Goal: Task Accomplishment & Management: Complete application form

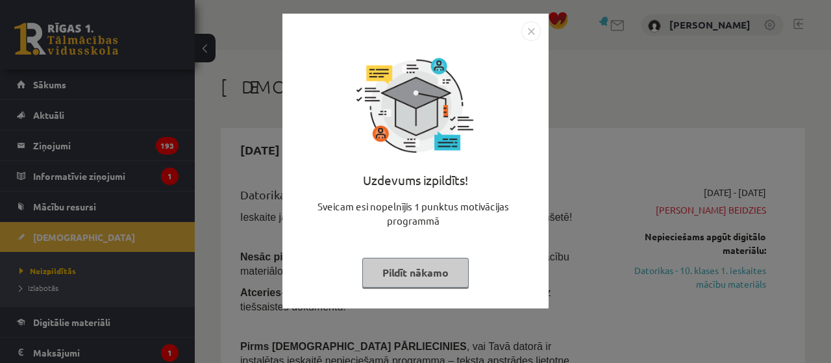
click at [530, 25] on img "Close" at bounding box center [530, 30] width 19 height 19
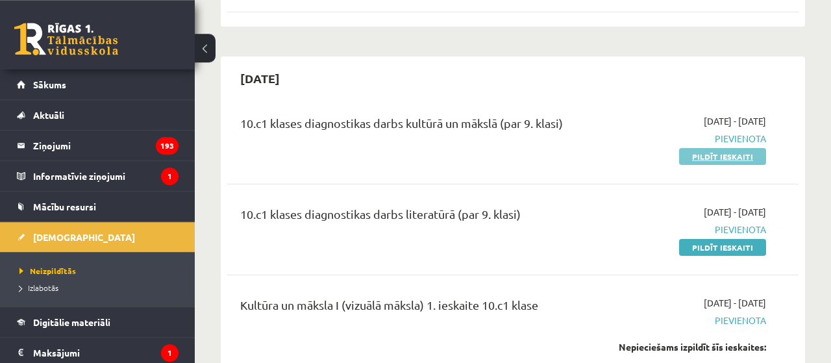
scroll to position [507, 0]
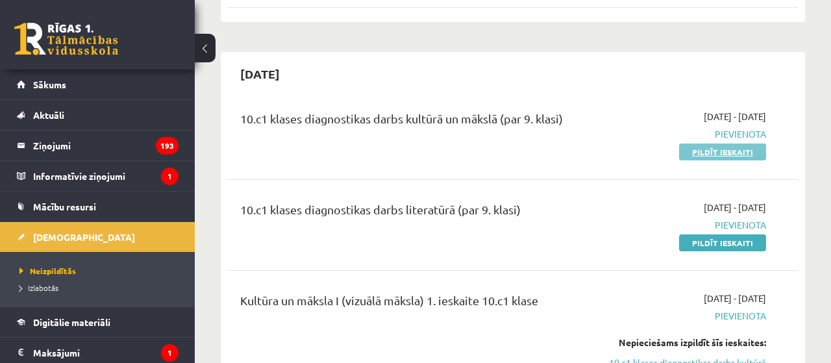
click at [733, 144] on link "Pildīt ieskaiti" at bounding box center [722, 152] width 87 height 17
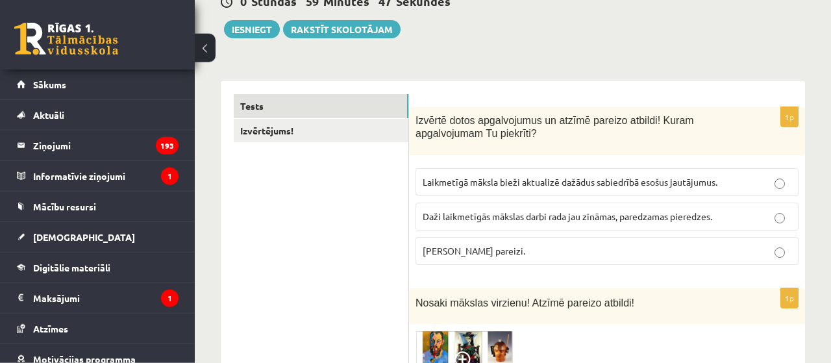
scroll to position [99, 0]
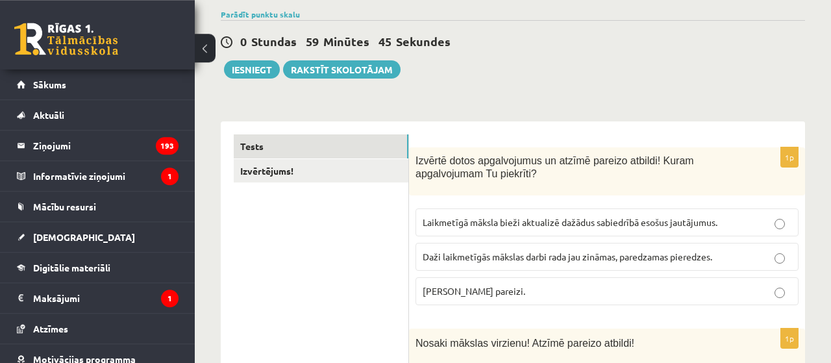
drag, startPoint x: 415, startPoint y: 160, endPoint x: 556, endPoint y: 316, distance: 210.1
click at [556, 196] on div "Izvērtē dotos apgalvojumus un atzīmē pareizo atbildi! Kuram apgalvojumam Tu pie…" at bounding box center [607, 171] width 396 height 49
copy div "Izvērtē dotos apgalvojumus un atzīmē pareizo atbildi! Kuram apgalvojumam Tu pie…"
click at [545, 297] on label "Abi apgalvojumi pareizi." at bounding box center [607, 291] width 383 height 28
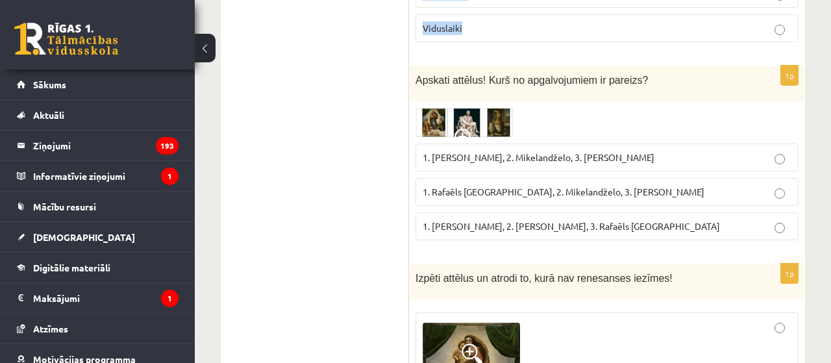
scroll to position [1829, 0]
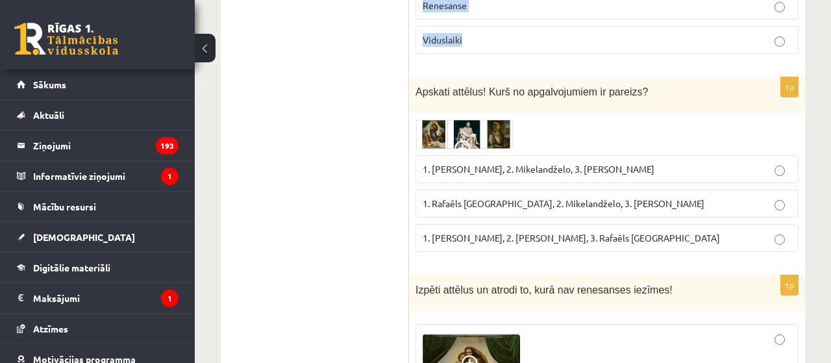
drag, startPoint x: 415, startPoint y: 73, endPoint x: 575, endPoint y: 18, distance: 169.0
copy form "Kurā laika posmā izplatījās Baroka mākslas stils? 15. gs. sākumā – 16. gs. otra…"
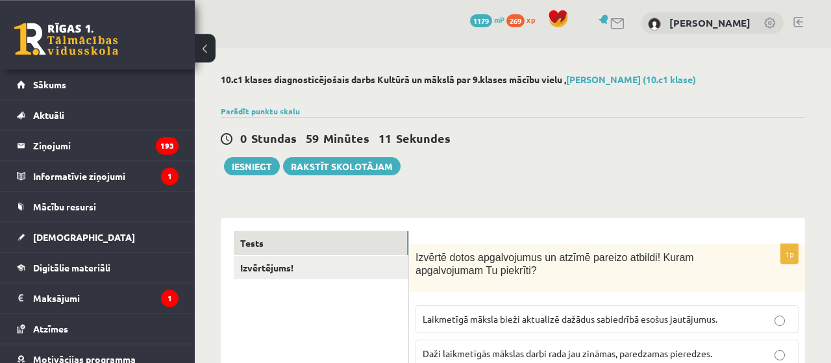
scroll to position [0, 0]
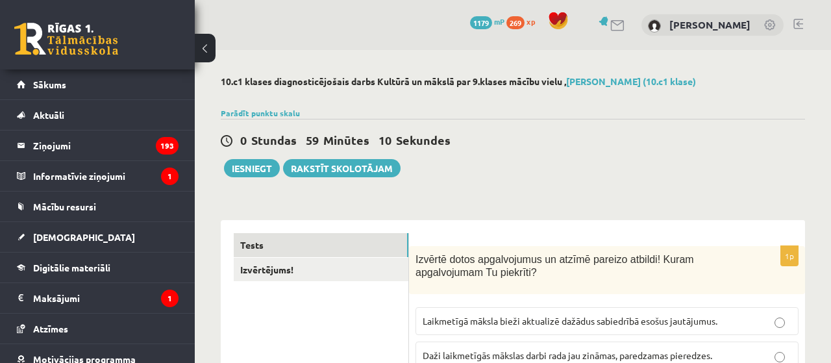
click at [607, 154] on div "0 Stundas 59 Minūtes 10 Sekundes Ieskaite saglabāta! Iesniegt Rakstīt skolotājam" at bounding box center [513, 148] width 584 height 58
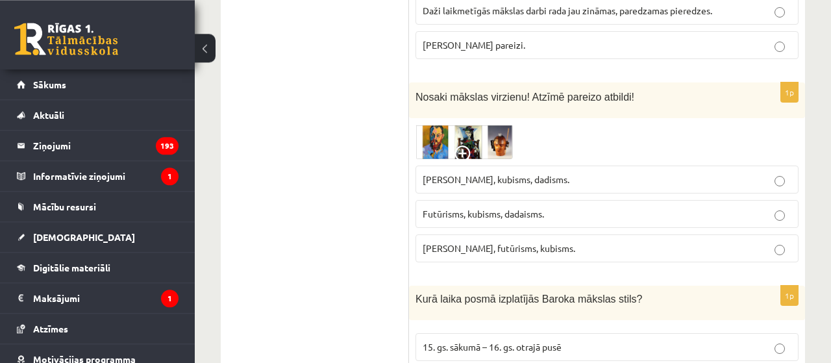
scroll to position [364, 0]
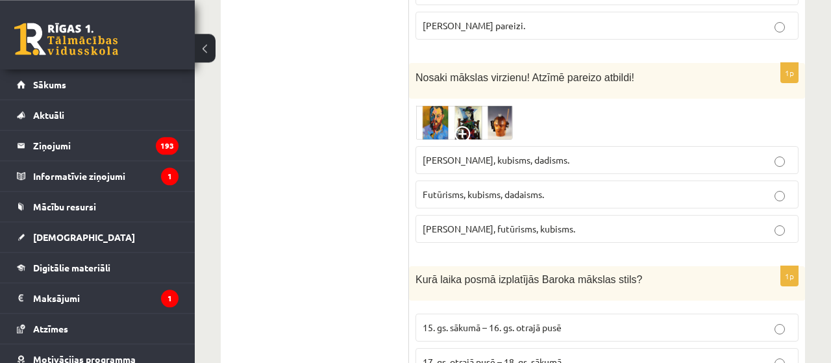
click at [475, 128] on img at bounding box center [464, 122] width 97 height 34
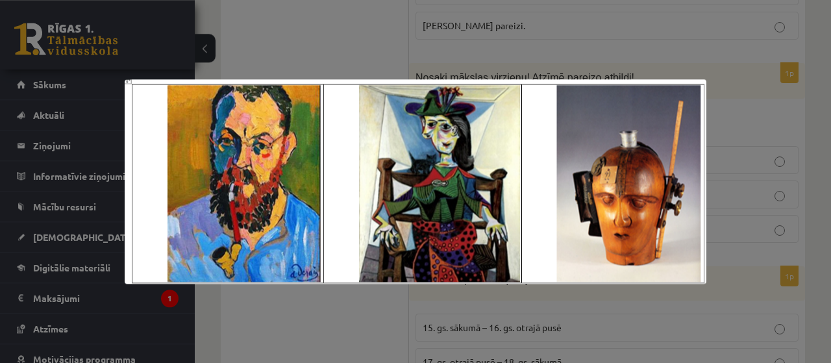
click at [325, 42] on div at bounding box center [415, 181] width 831 height 363
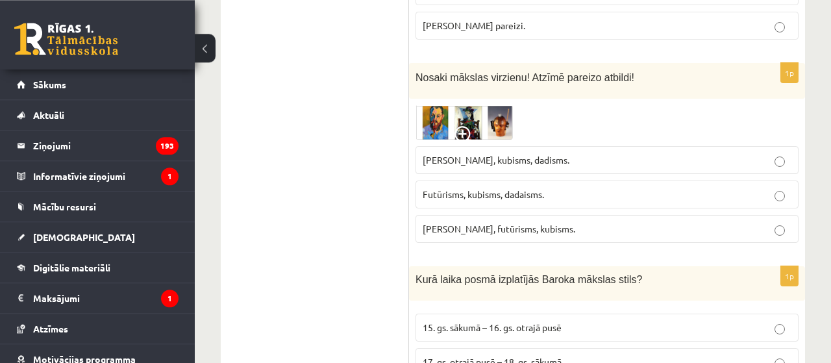
click at [518, 223] on span "Fovisms, futūrisms, kubisms." at bounding box center [499, 229] width 153 height 12
click at [749, 153] on p "Fovisms, kubisms, dadisms." at bounding box center [607, 160] width 369 height 14
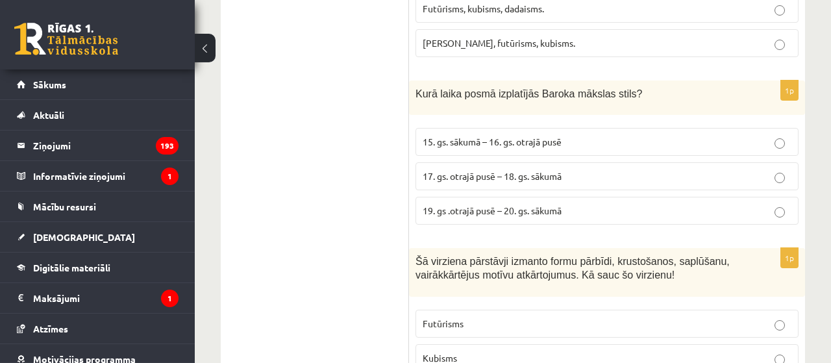
scroll to position [575, 0]
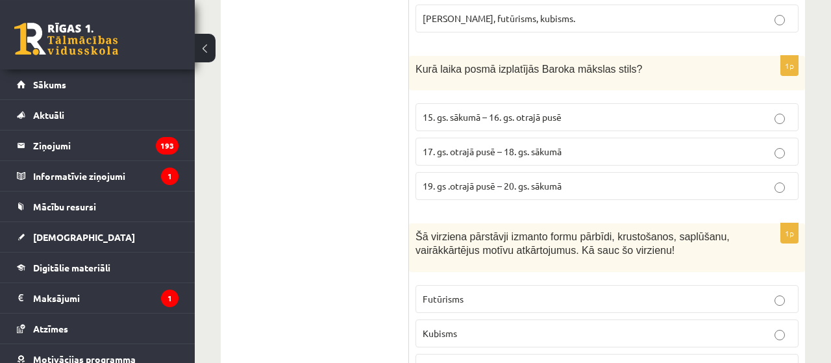
click at [444, 153] on span "17. gs. otrajā pusē – 18. gs. sākumā" at bounding box center [492, 151] width 139 height 12
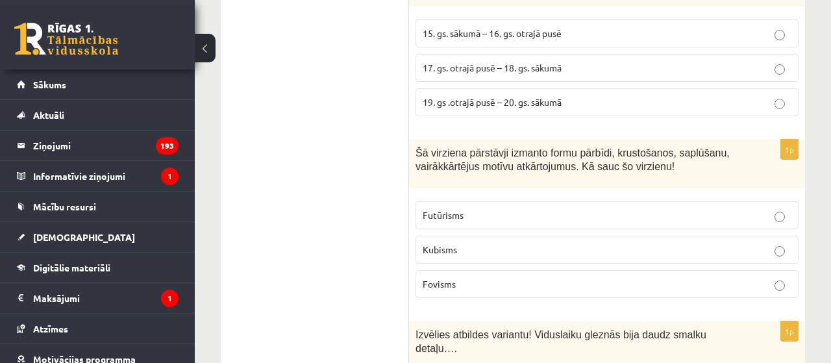
scroll to position [705, 0]
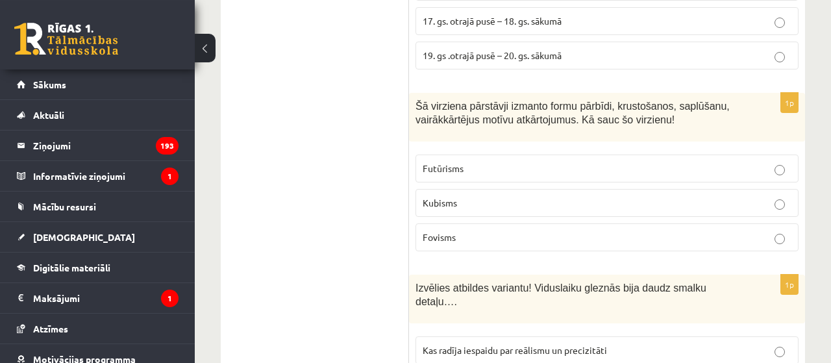
click at [470, 197] on p "Kubisms" at bounding box center [607, 203] width 369 height 14
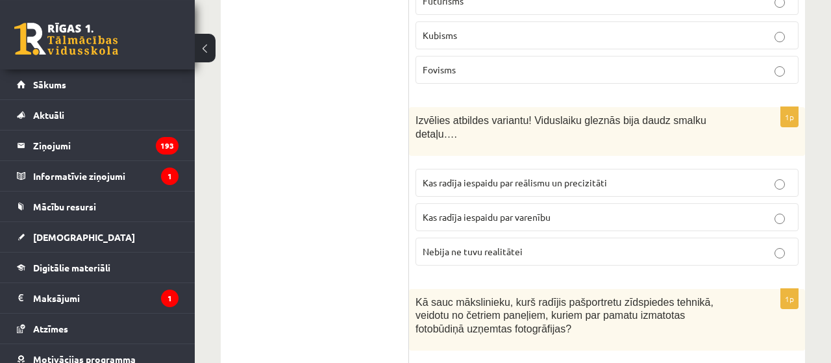
scroll to position [887, 0]
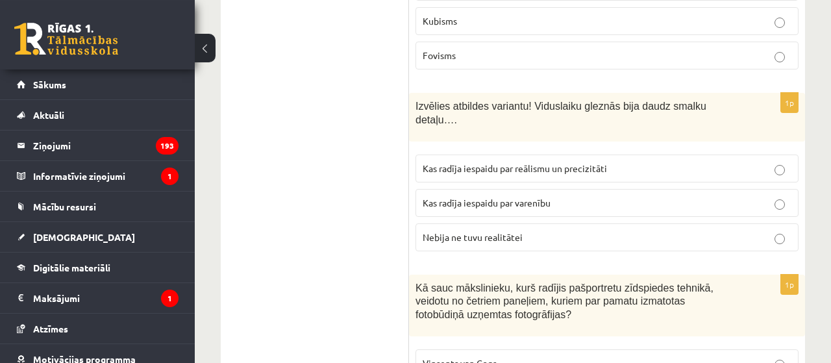
click at [553, 158] on label "Kas radīja iespaidu par reālismu un precizitāti" at bounding box center [607, 169] width 383 height 28
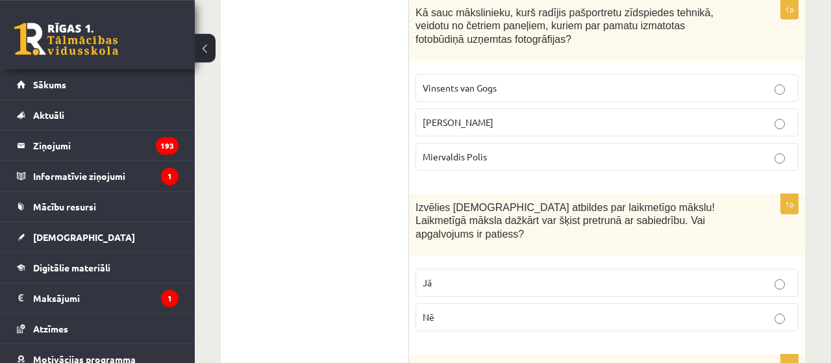
scroll to position [1159, 0]
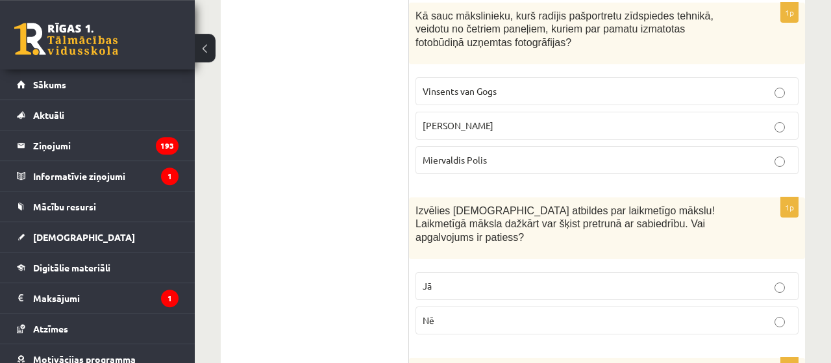
click at [493, 120] on fieldset "Vinsents van Gogs Endijs Vorhols Miervaldis Polis" at bounding box center [607, 124] width 383 height 107
click at [489, 153] on p "Miervaldis Polis" at bounding box center [607, 160] width 369 height 14
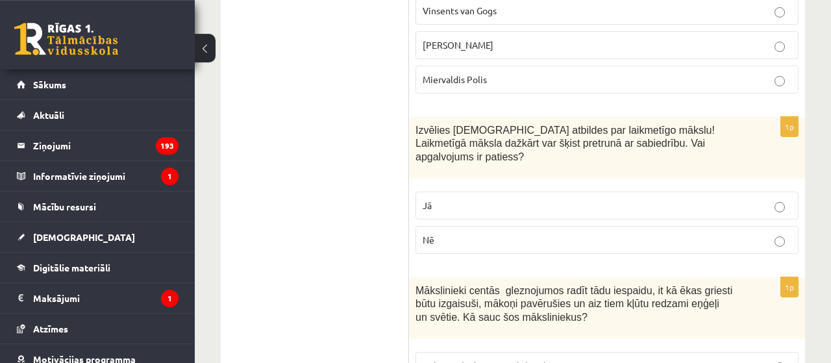
scroll to position [1242, 0]
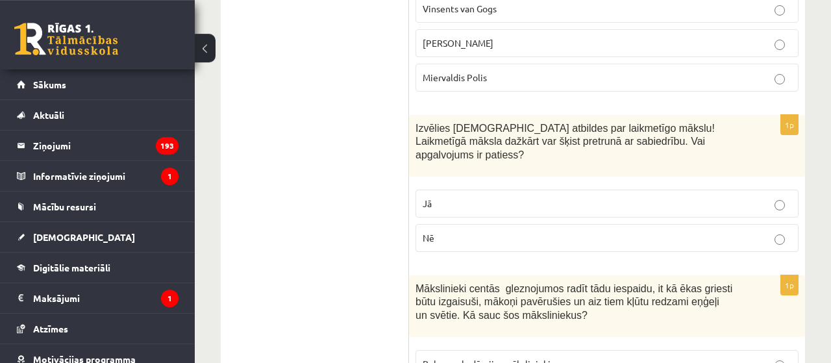
click at [479, 197] on p "Jā" at bounding box center [607, 204] width 369 height 14
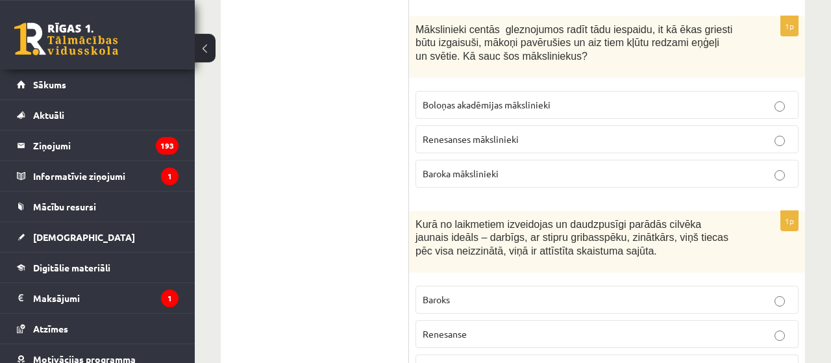
scroll to position [1496, 0]
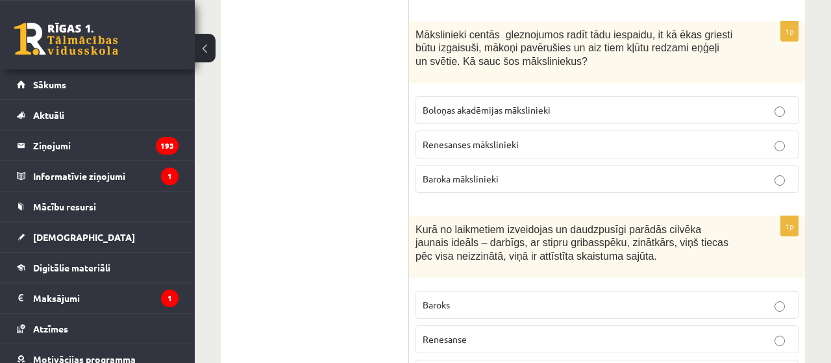
click at [476, 173] on span "Baroka mākslinieki" at bounding box center [461, 179] width 76 height 12
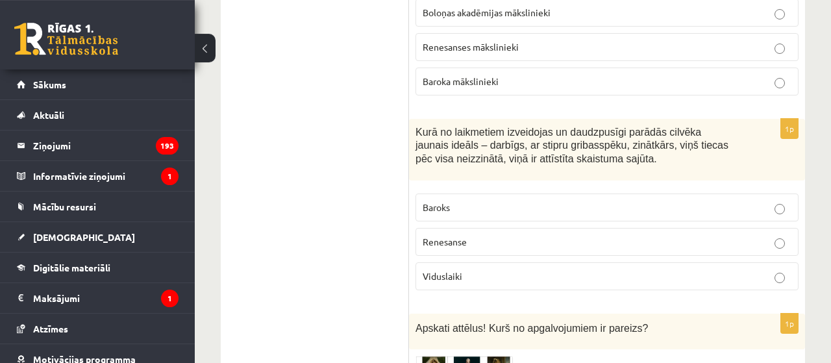
scroll to position [1595, 0]
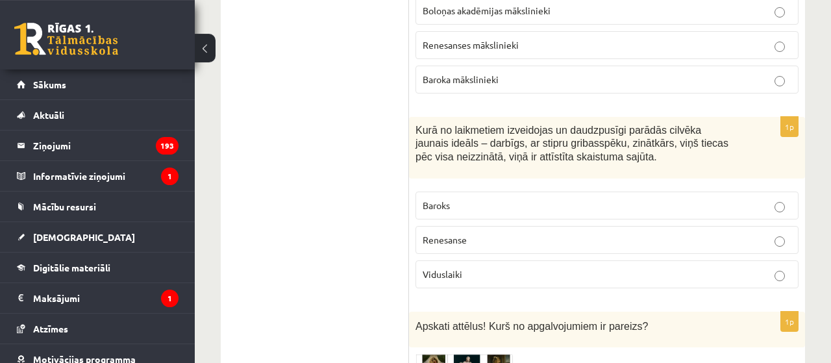
click at [554, 233] on p "Renesanse" at bounding box center [607, 240] width 369 height 14
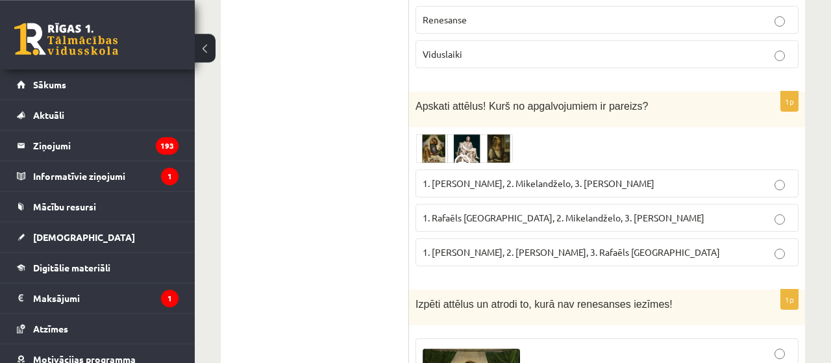
scroll to position [1897, 0]
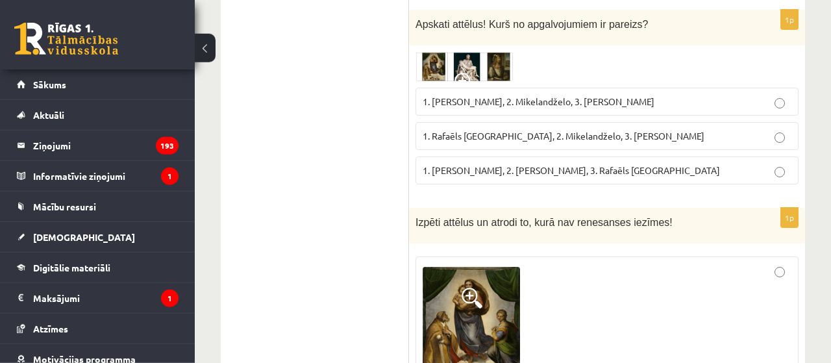
click at [482, 52] on img at bounding box center [464, 67] width 97 height 30
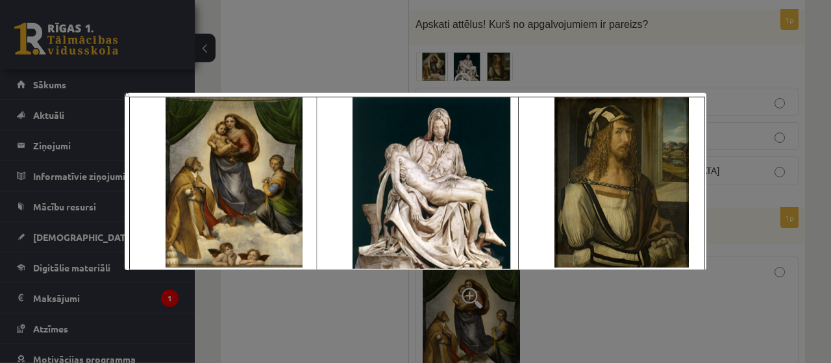
click at [290, 35] on div at bounding box center [415, 181] width 831 height 363
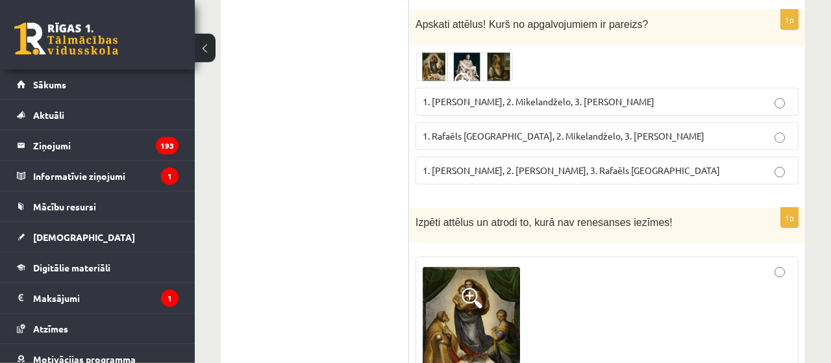
click at [425, 52] on img at bounding box center [464, 67] width 97 height 30
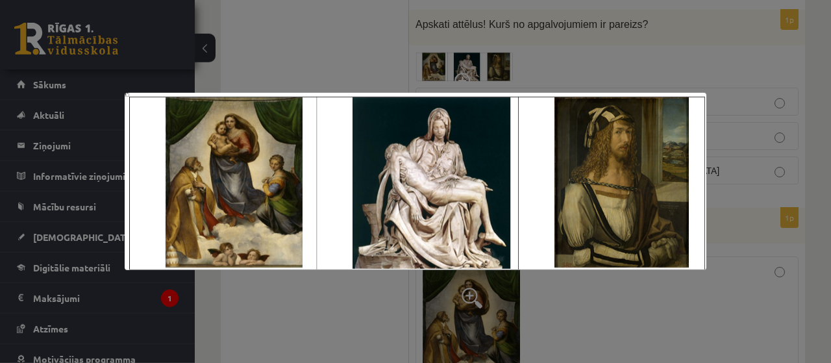
click at [340, 44] on div at bounding box center [415, 181] width 831 height 363
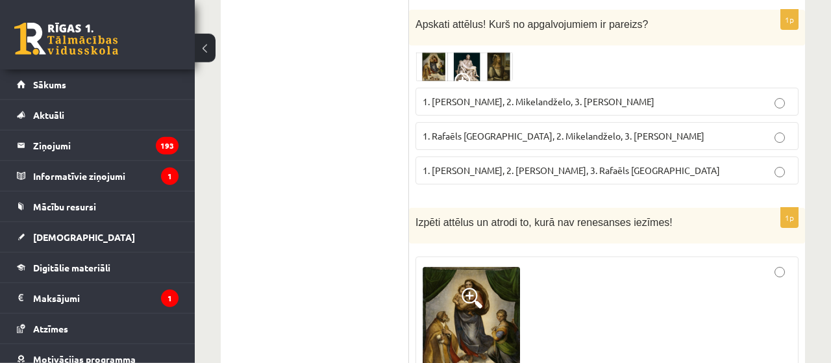
click at [719, 129] on p "1. Rafaēls Sancio da Urbīno, 2. Mikelandželo, 3. Albrehts Dīrers" at bounding box center [607, 136] width 369 height 14
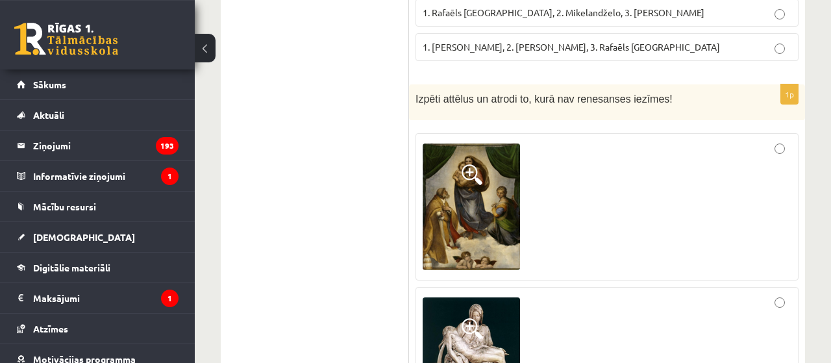
scroll to position [2119, 0]
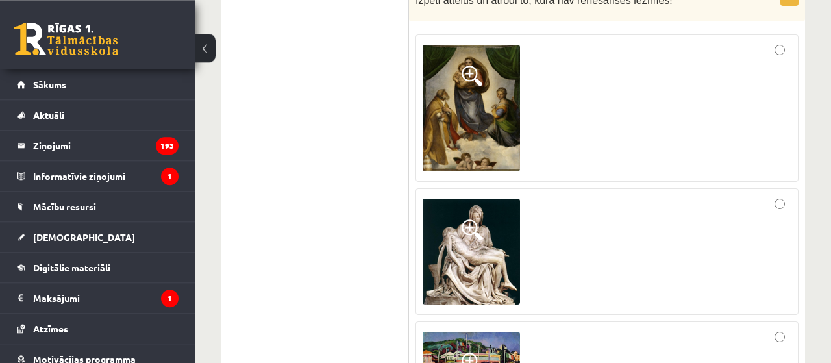
click at [773, 195] on div at bounding box center [607, 251] width 369 height 112
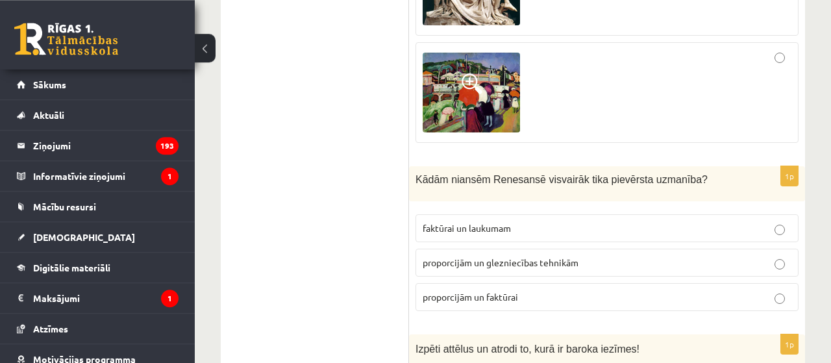
scroll to position [2390, 0]
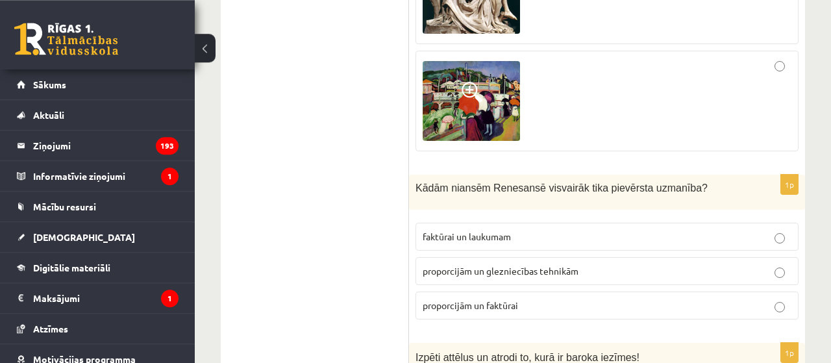
click at [482, 265] on span "proporcijām un glezniecības tehnikām" at bounding box center [501, 271] width 156 height 12
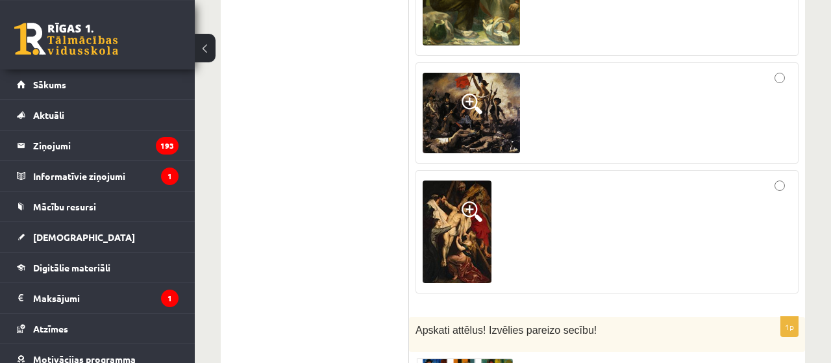
scroll to position [2874, 0]
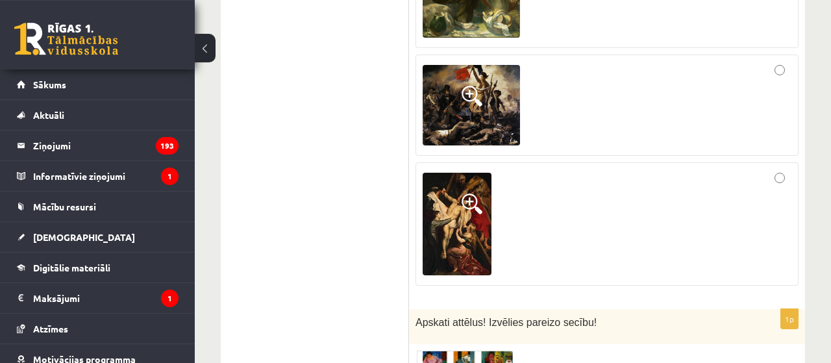
click at [719, 169] on div at bounding box center [607, 223] width 369 height 109
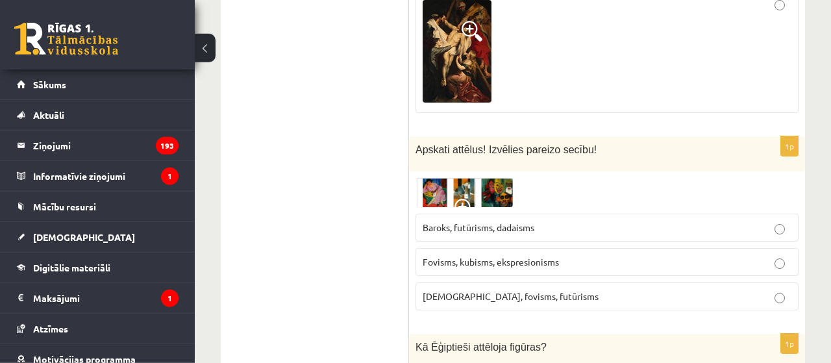
scroll to position [3038, 0]
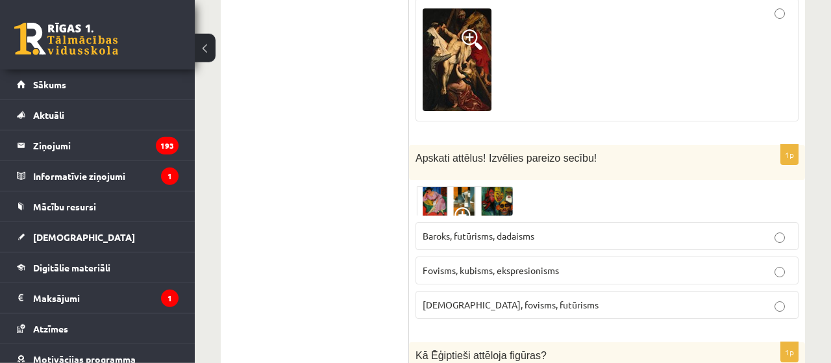
click at [458, 186] on img at bounding box center [464, 201] width 97 height 30
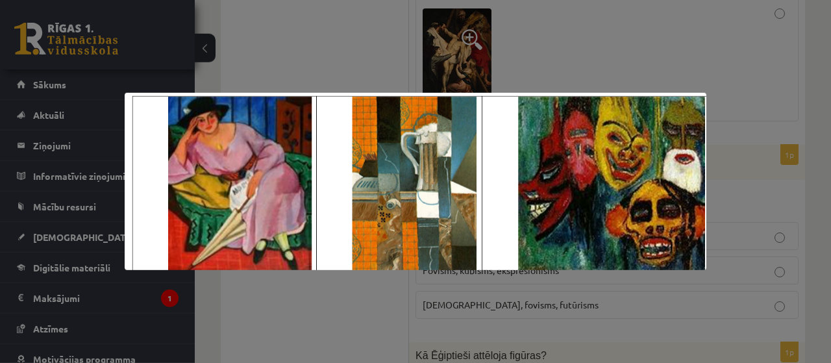
click at [286, 47] on div at bounding box center [415, 181] width 831 height 363
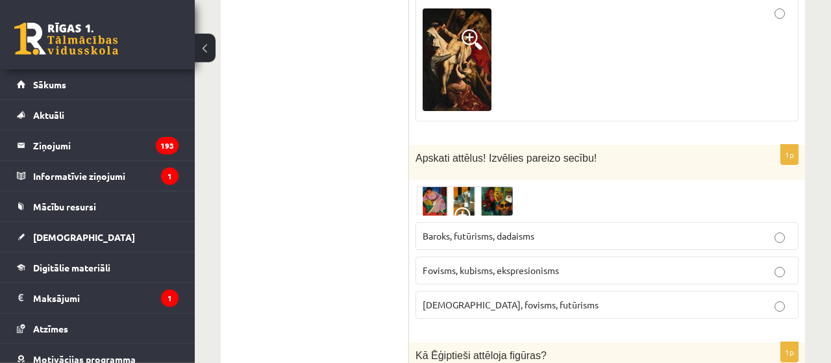
click at [481, 264] on p "Fovisms, kubisms, ekspresionisms" at bounding box center [607, 271] width 369 height 14
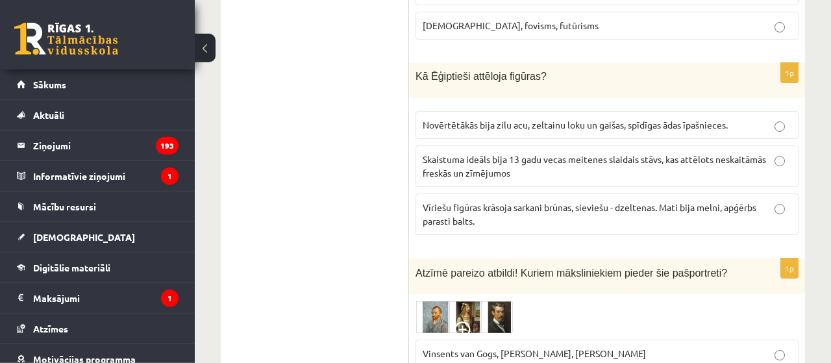
scroll to position [3285, 0]
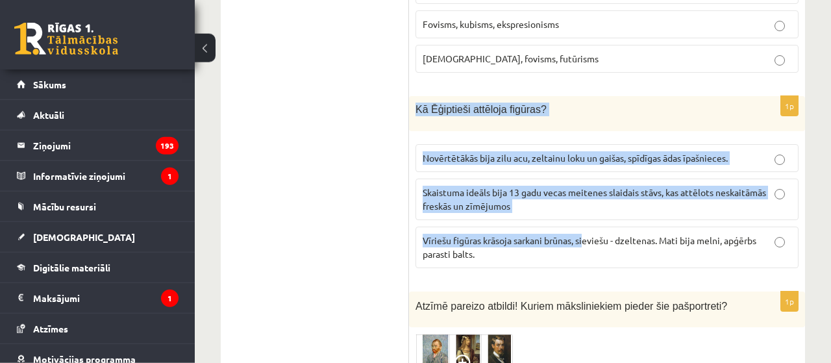
drag, startPoint x: 413, startPoint y: 62, endPoint x: 585, endPoint y: 200, distance: 220.4
click at [585, 131] on div "Kā Ēģiptieši attēloja figūras?" at bounding box center [607, 113] width 396 height 35
copy div "Kā Ēģiptieši attēloja figūras? Novērtētākās bija zilu acu, zeltainu loku un gai…"
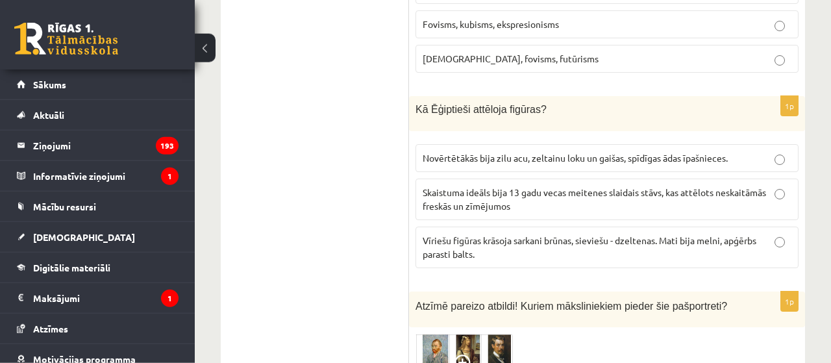
click at [323, 134] on ul "Tests Izvērtējums!" at bounding box center [321, 182] width 175 height 6467
click at [486, 238] on form "1p Izvērtē dotos apgalvojumus un atzīmē pareizo atbildi! Kuram apgalvojumam Tu …" at bounding box center [607, 182] width 370 height 6467
click at [486, 234] on p "Vīriešu figūras krāsoja sarkani brūnas, sieviešu - dzeltenas. Mati bija melni, …" at bounding box center [607, 247] width 369 height 27
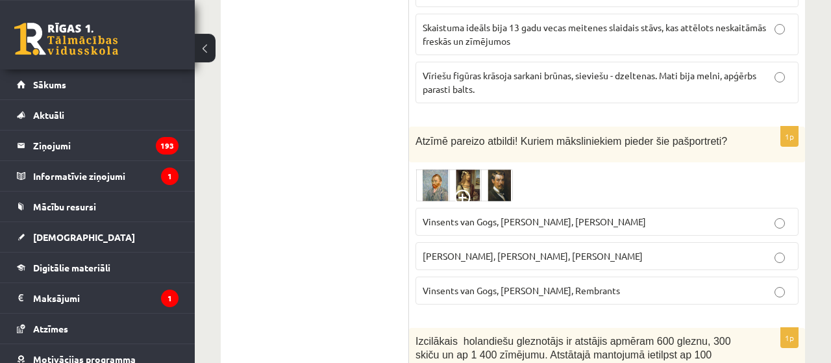
scroll to position [3499, 0]
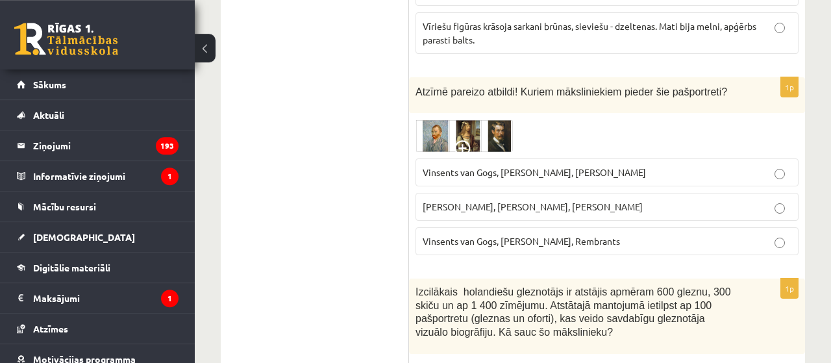
click at [489, 77] on div "1p Atzīmē pareizo atbildi! Kuriem māksliniekiem pieder šie pašportreti? Vinsent…" at bounding box center [607, 171] width 396 height 188
click at [440, 119] on img at bounding box center [464, 135] width 97 height 32
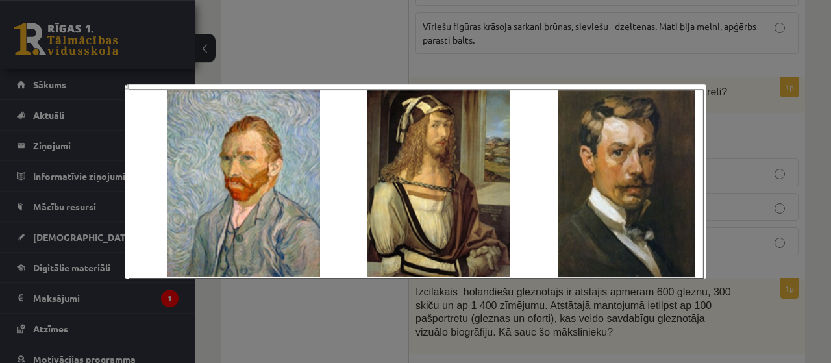
click at [342, 57] on div at bounding box center [415, 181] width 831 height 363
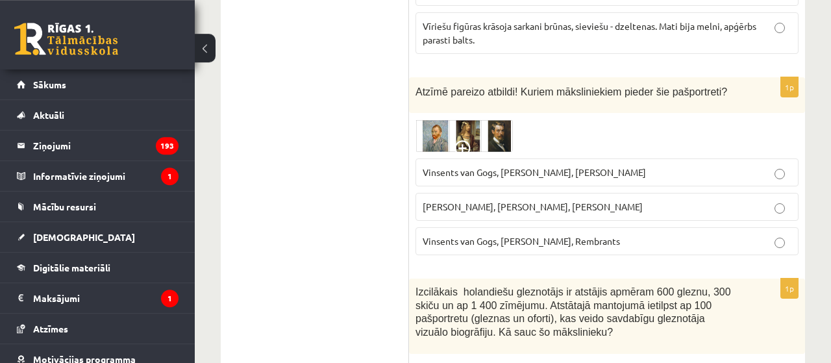
click at [494, 235] on span "Vinsents van Gogs, Kārlis Padegs, Rembrants" at bounding box center [521, 241] width 197 height 12
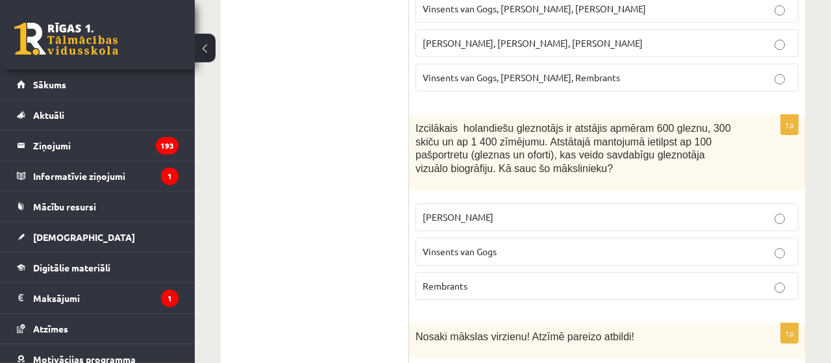
scroll to position [3704, 0]
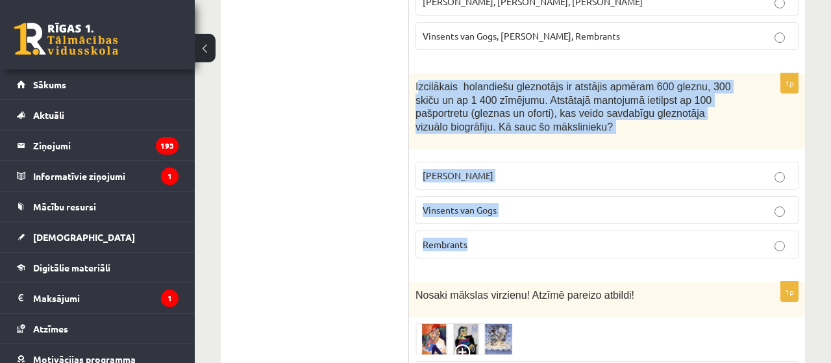
drag, startPoint x: 418, startPoint y: 37, endPoint x: 524, endPoint y: 190, distance: 186.6
click at [524, 149] on div "Izcilākais holandiešu gleznotājs ir atstājis apmēram 600 gleznu, 300 skiču un a…" at bounding box center [607, 110] width 396 height 75
copy div "zcilākais holandiešu gleznotājs ir atstājis apmēram 600 gleznu, 300 skiču un ap…"
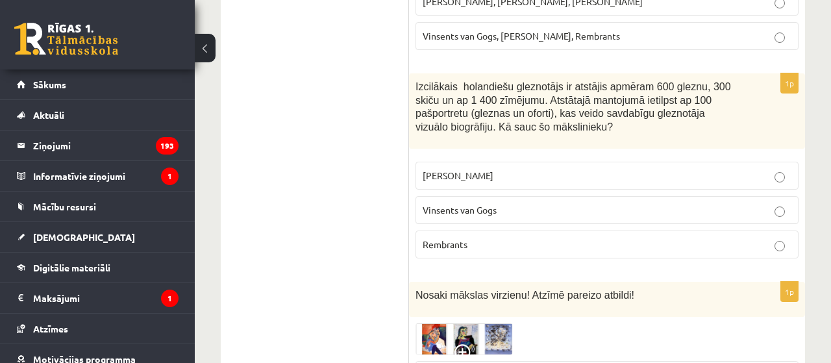
click at [475, 238] on p "Rembrants" at bounding box center [607, 245] width 369 height 14
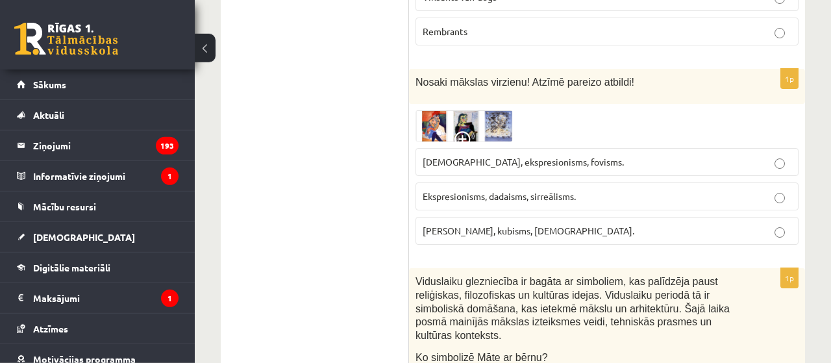
scroll to position [3950, 0]
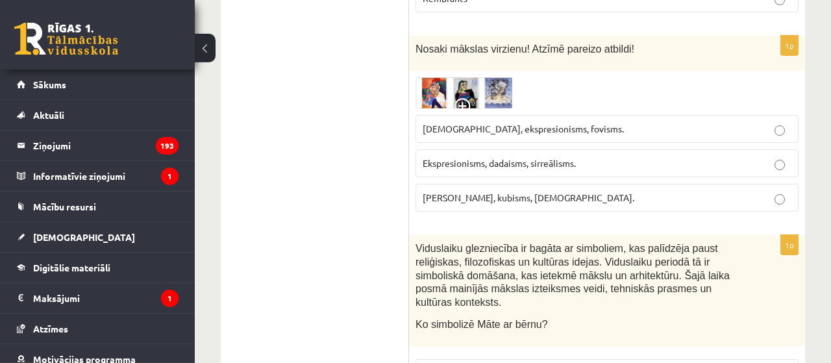
click at [484, 77] on img at bounding box center [464, 93] width 97 height 32
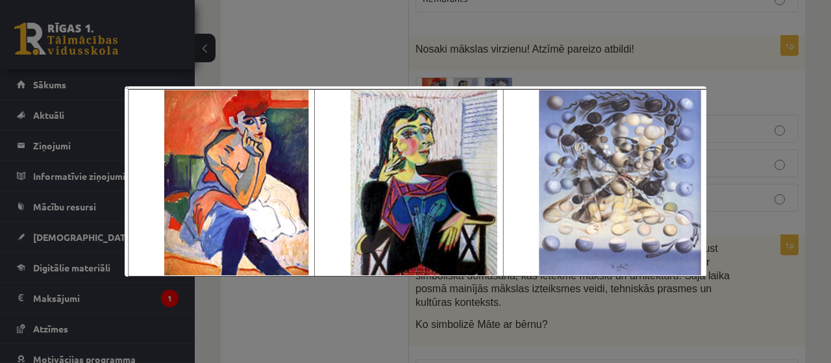
click at [293, 38] on div at bounding box center [415, 181] width 831 height 363
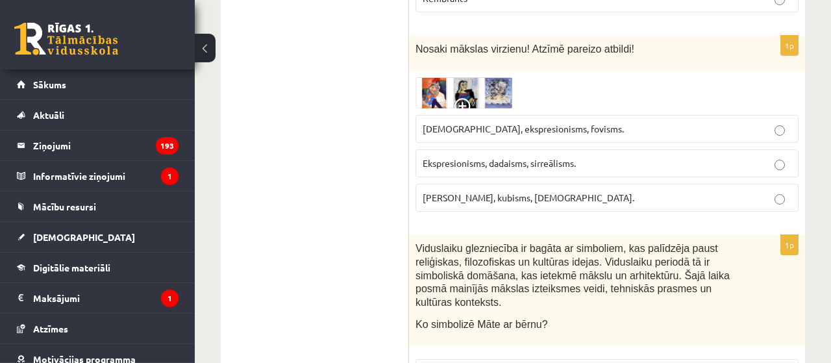
click at [470, 157] on span "Ekspresionisms, dadaisms, sirreālisms." at bounding box center [499, 163] width 153 height 12
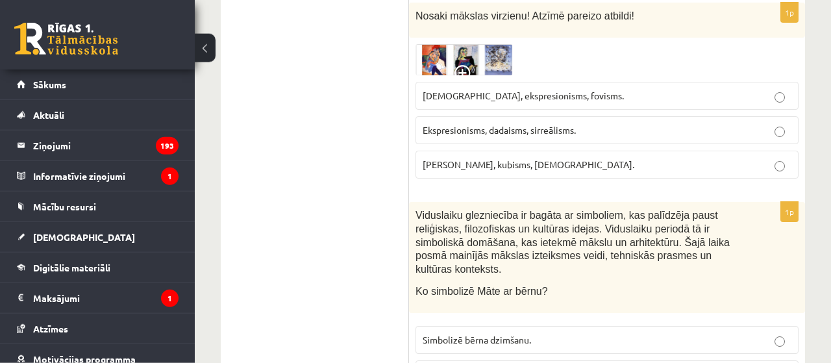
click at [655, 158] on p "Fovisms, kubisms, sirreālisms." at bounding box center [607, 165] width 369 height 14
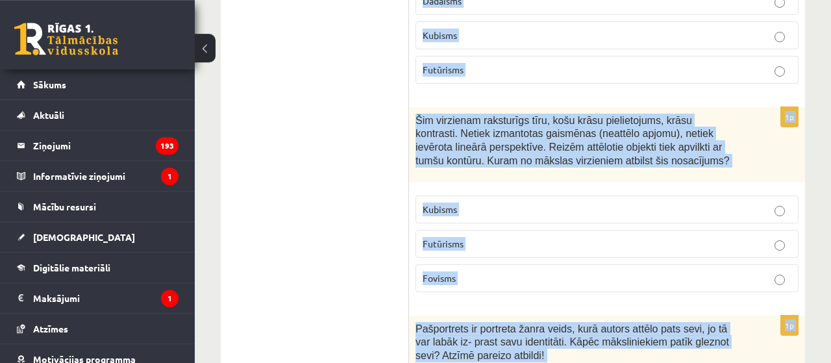
scroll to position [6267, 0]
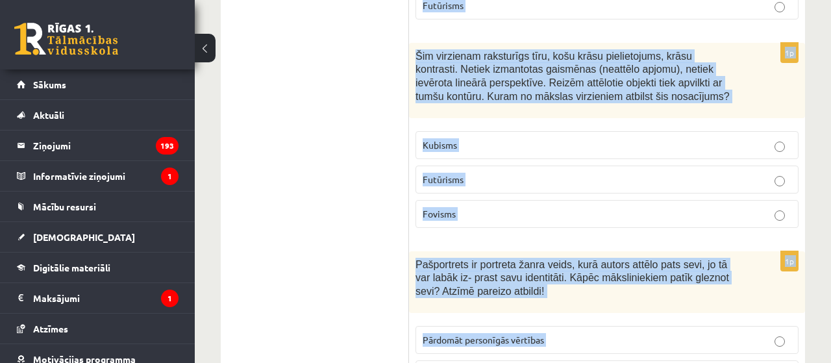
drag, startPoint x: 415, startPoint y: 95, endPoint x: 603, endPoint y: 300, distance: 277.6
copy form "Viduslaiku glezniecība ir bagāta ar simboliem, kas palīdzēja paust reliģiskas, …"
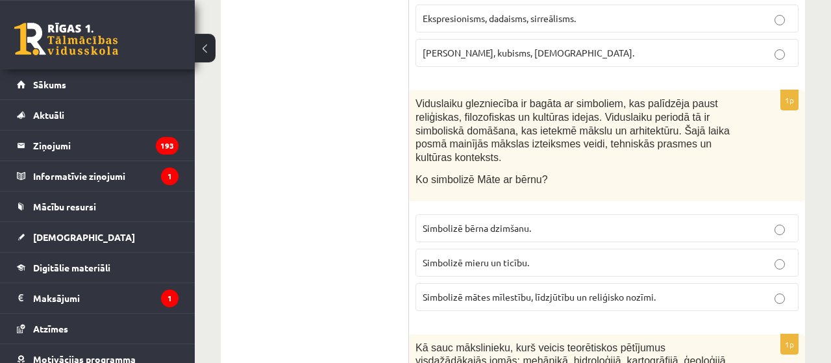
scroll to position [4096, 0]
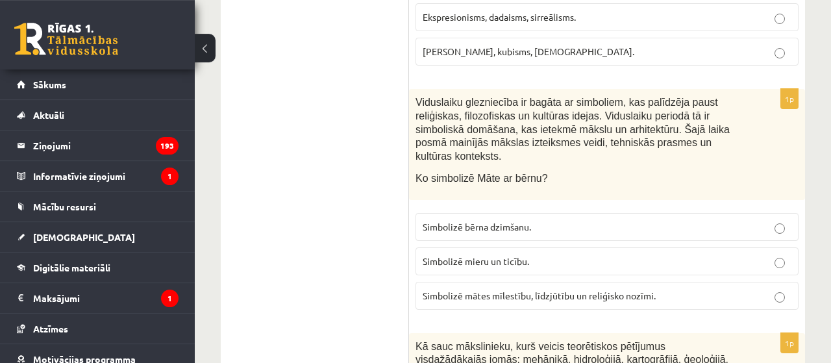
click at [528, 290] on span "Simbolizē mātes mīlestību, līdzjūtību un reliģisko nozīmi." at bounding box center [539, 296] width 233 height 12
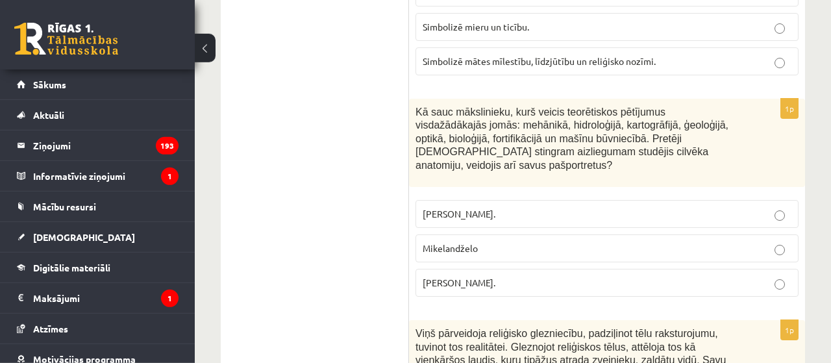
scroll to position [4333, 0]
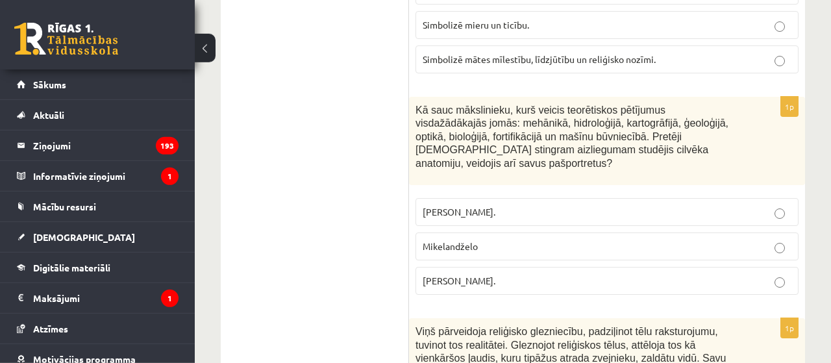
click at [505, 274] on p "Leonardo da Vinči." at bounding box center [607, 281] width 369 height 14
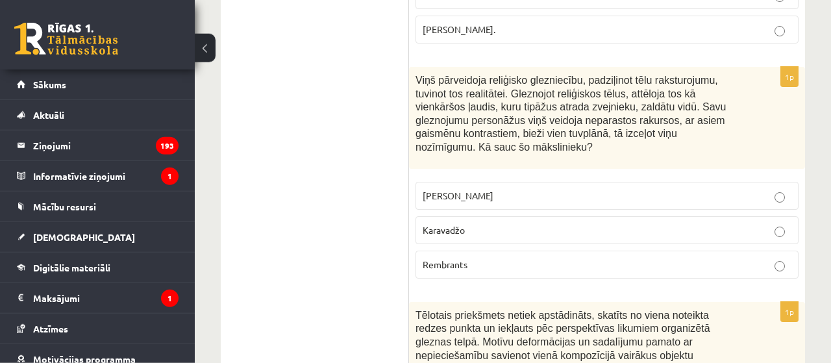
scroll to position [4587, 0]
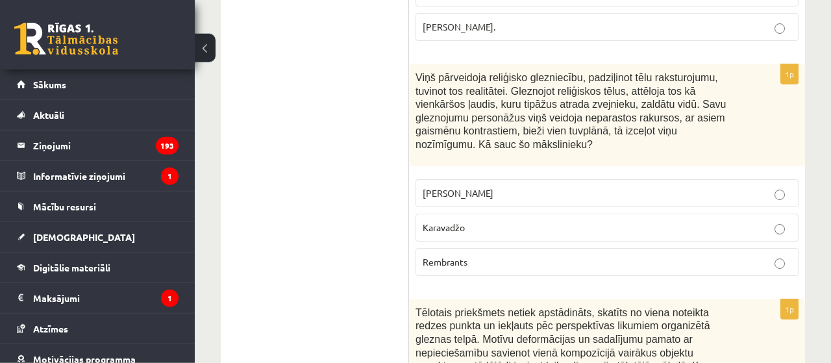
click at [505, 221] on p "Karavadžo" at bounding box center [607, 228] width 369 height 14
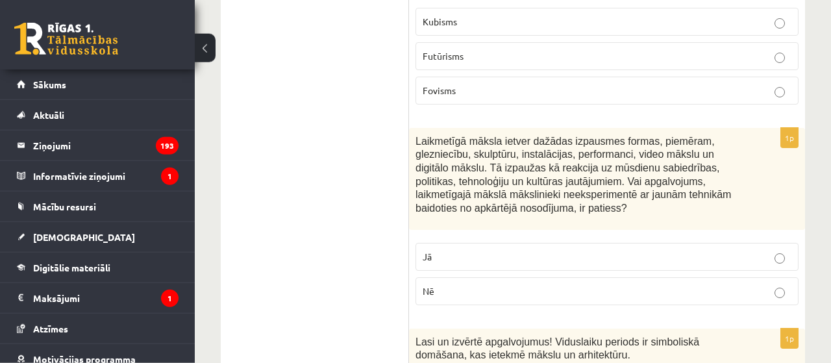
scroll to position [5026, 0]
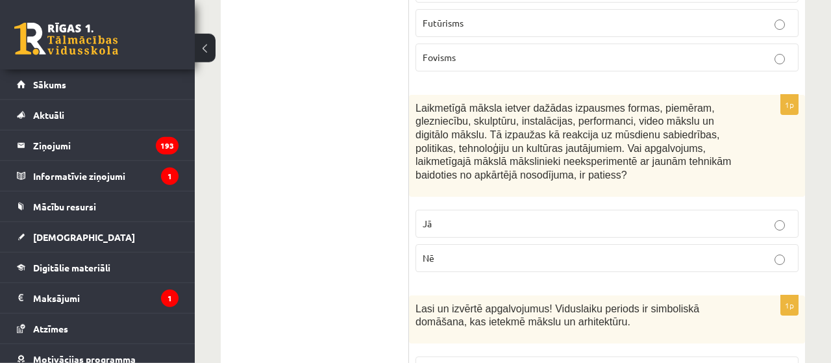
click at [688, 251] on p "Nē" at bounding box center [607, 258] width 369 height 14
click at [484, 362] on p "Pareizs apgalvojums" at bounding box center [607, 371] width 369 height 14
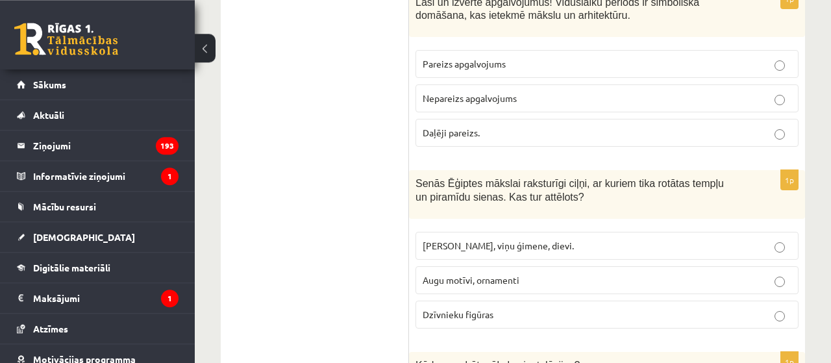
scroll to position [5333, 0]
click at [500, 239] on span "Faraoni, viņu ģimene, dievi." at bounding box center [498, 245] width 151 height 12
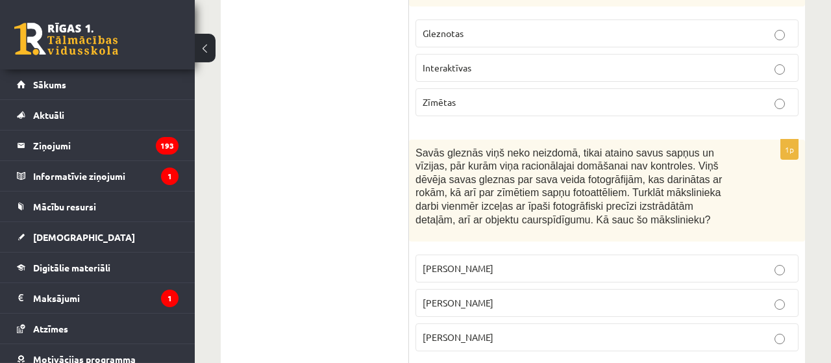
scroll to position [5726, 0]
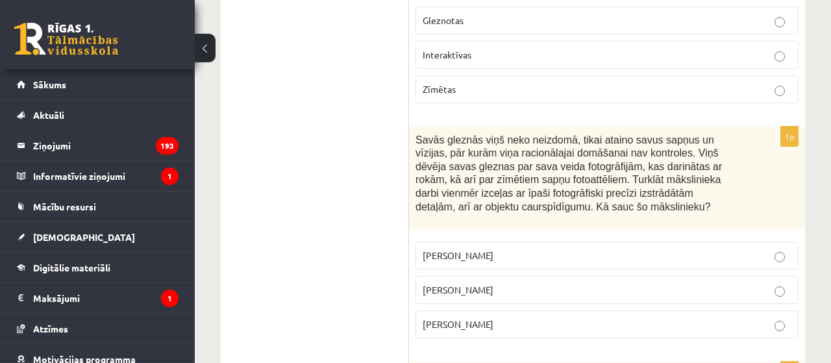
click at [441, 276] on label "Salvadors Dalī" at bounding box center [607, 290] width 383 height 28
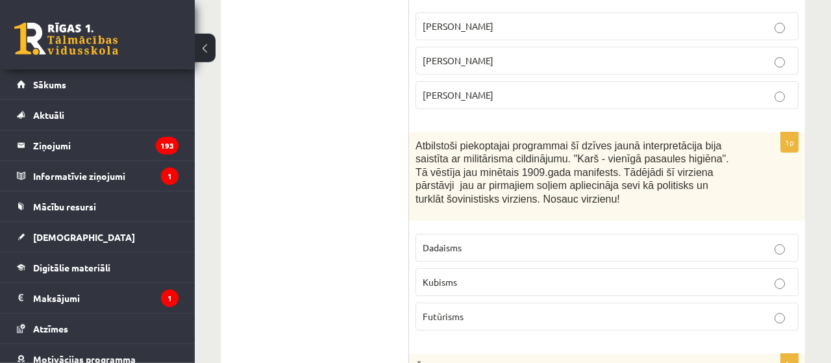
scroll to position [5959, 0]
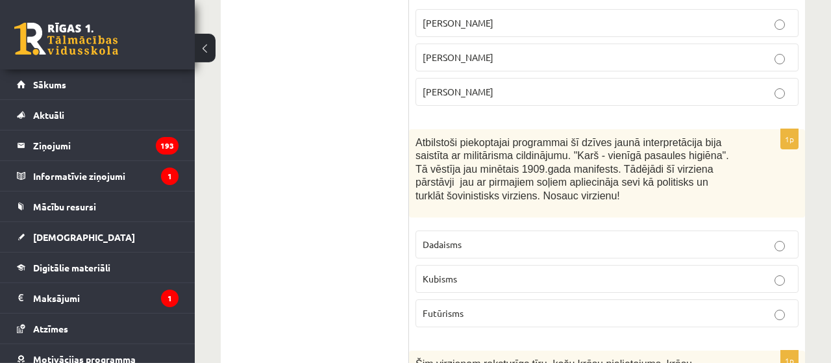
click at [533, 307] on p "Futūrisms" at bounding box center [607, 314] width 369 height 14
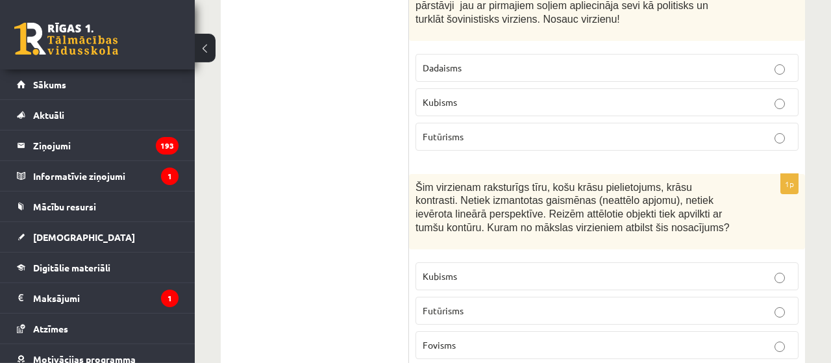
scroll to position [6141, 0]
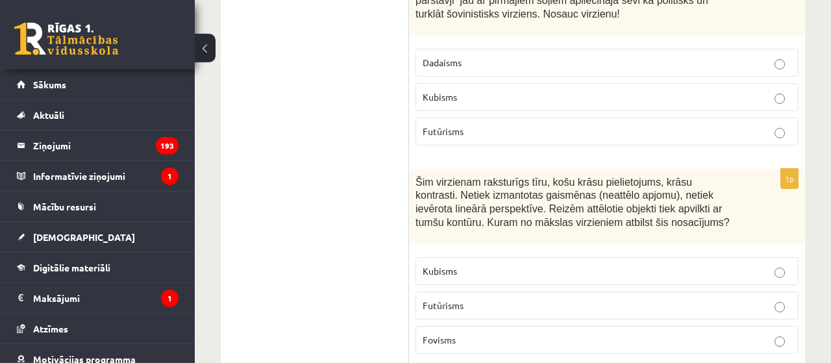
click at [454, 334] on span "Fovisms" at bounding box center [439, 340] width 33 height 12
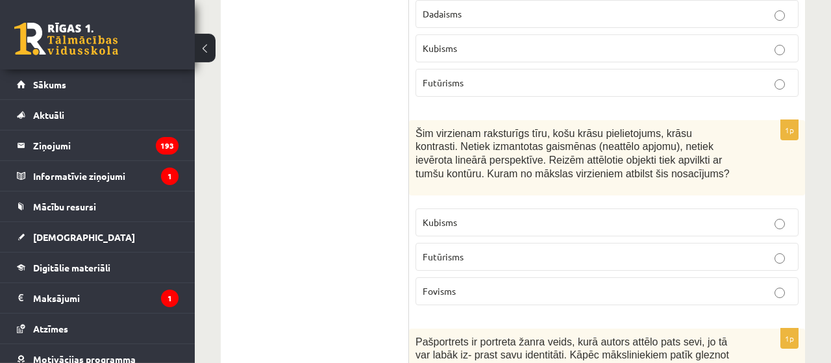
scroll to position [6267, 0]
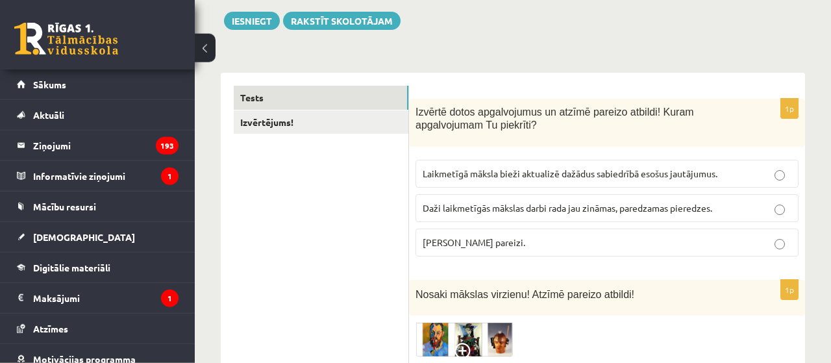
scroll to position [140, 0]
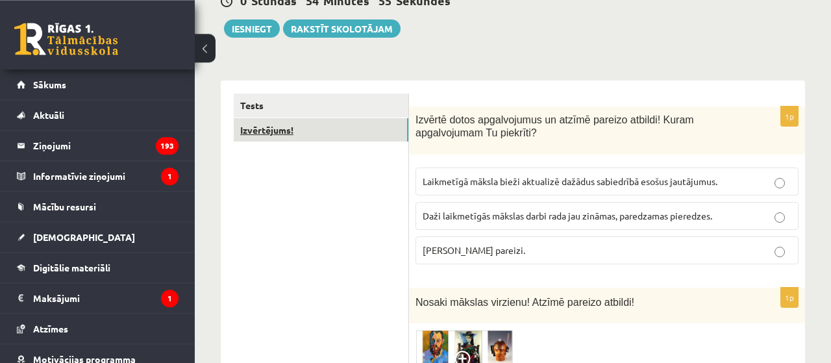
click at [386, 138] on link "Izvērtējums!" at bounding box center [321, 130] width 175 height 24
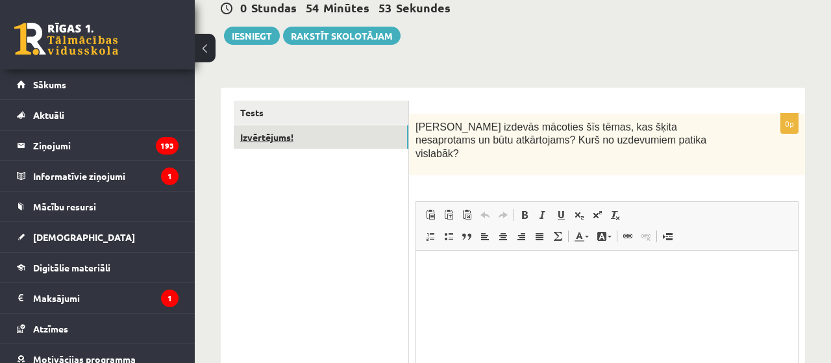
scroll to position [0, 0]
click at [234, 38] on button "Iesniegt" at bounding box center [252, 36] width 56 height 18
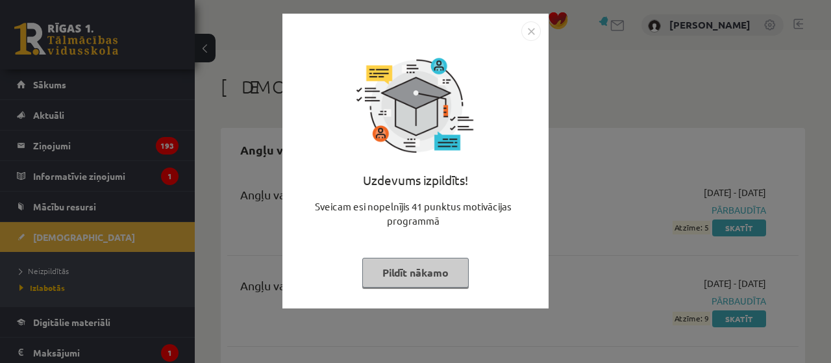
click at [532, 30] on img "Close" at bounding box center [530, 30] width 19 height 19
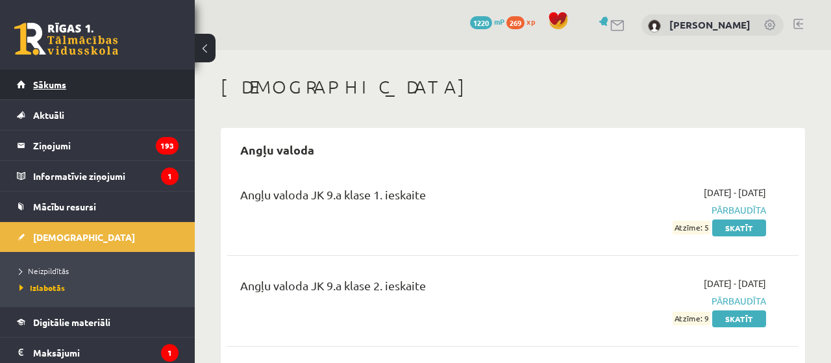
click at [63, 92] on link "Sākums" at bounding box center [98, 84] width 162 height 30
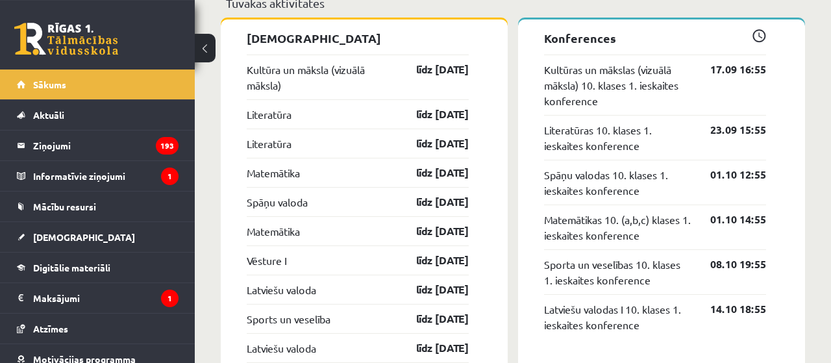
scroll to position [1274, 0]
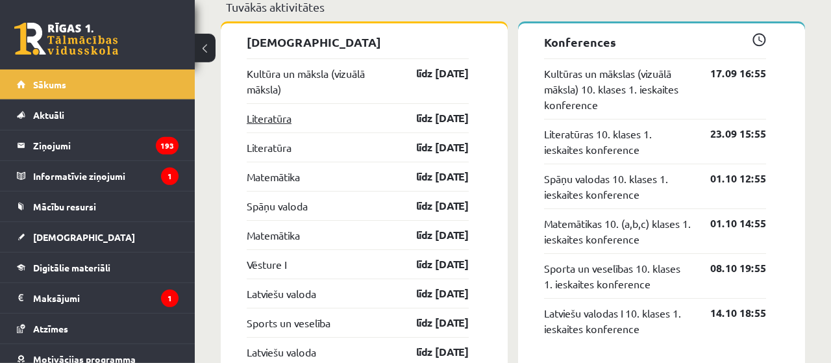
click at [277, 110] on link "Literatūra" at bounding box center [269, 118] width 45 height 16
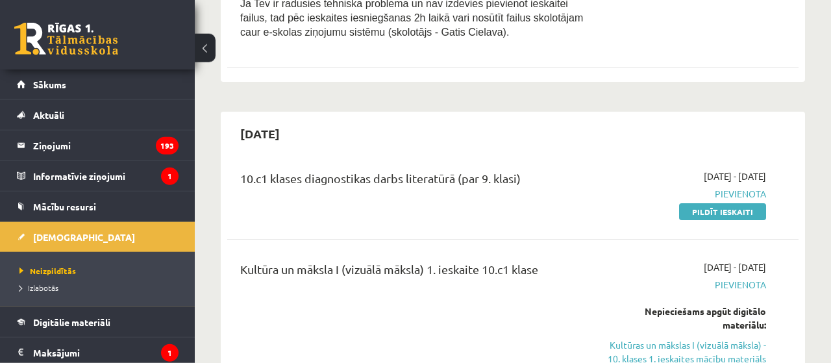
scroll to position [478, 0]
